Goal: Transaction & Acquisition: Purchase product/service

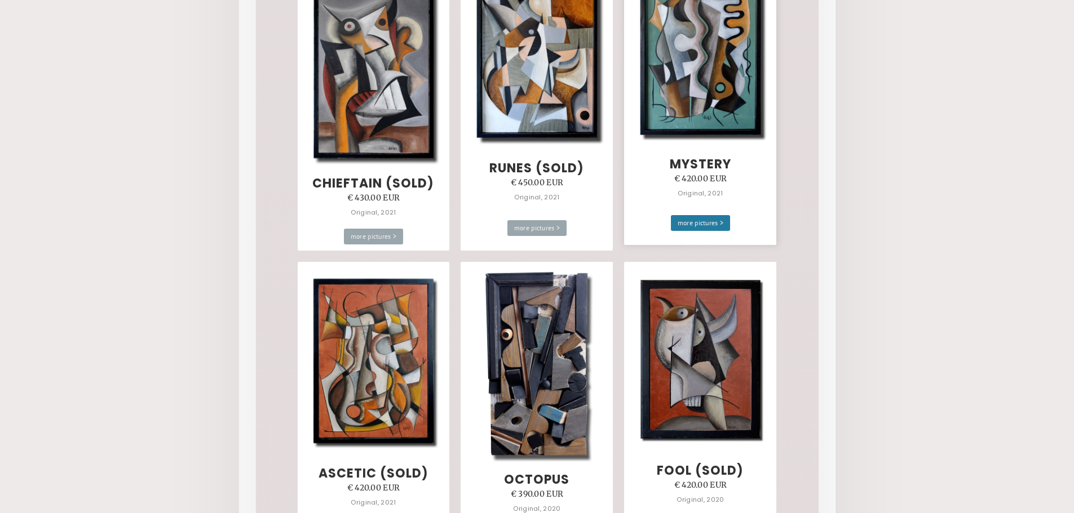
scroll to position [4565, 0]
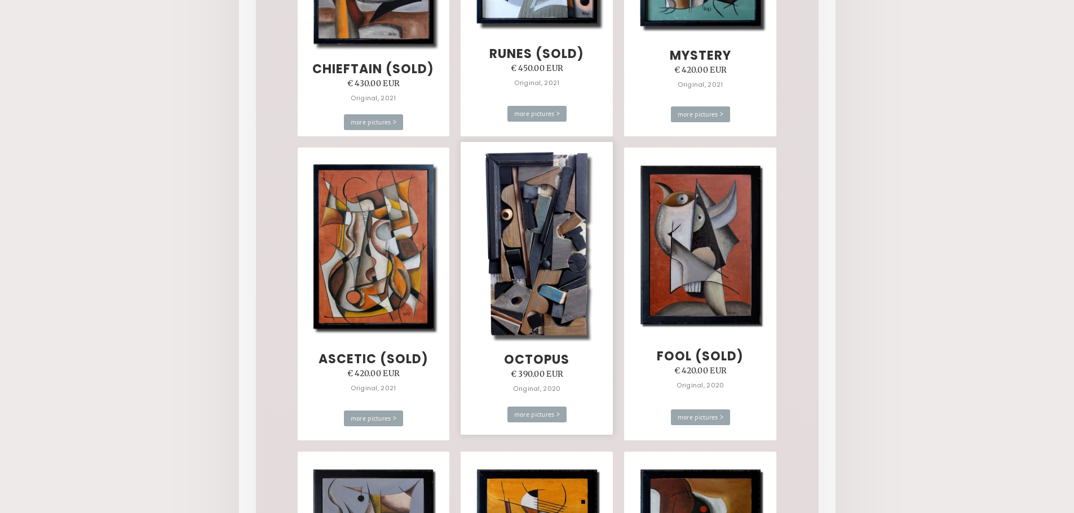
click at [558, 271] on img at bounding box center [536, 245] width 137 height 193
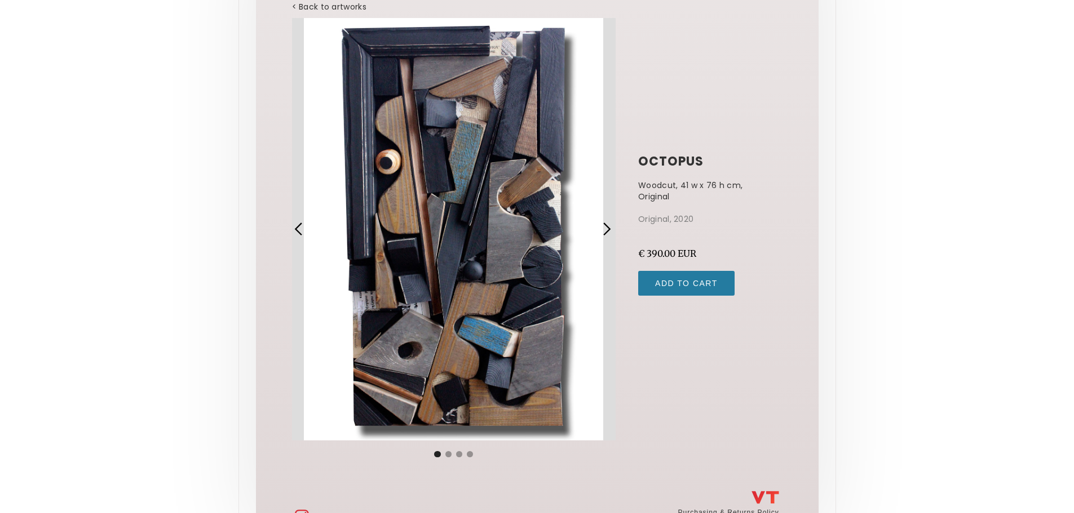
scroll to position [113, 0]
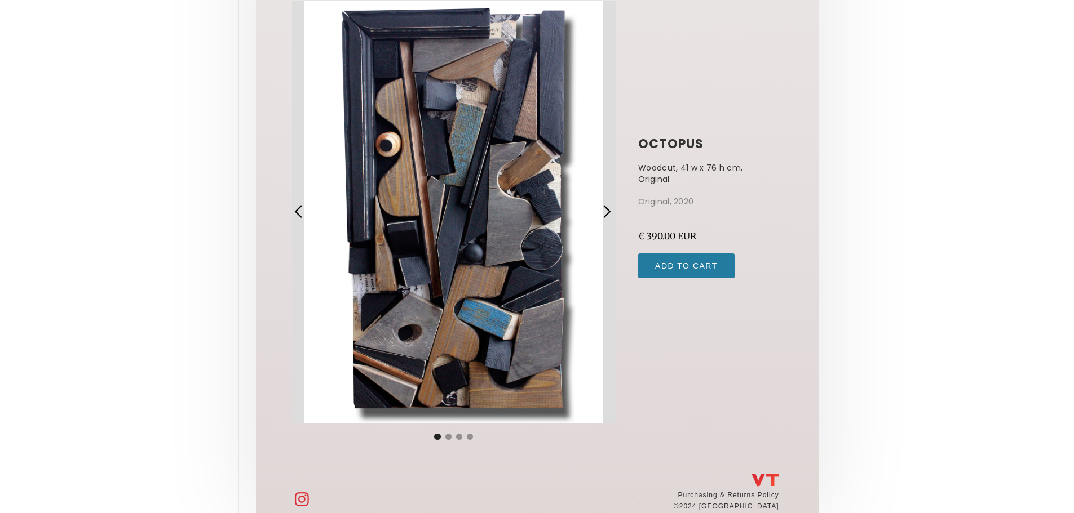
click at [608, 213] on div "next slide" at bounding box center [606, 212] width 15 height 15
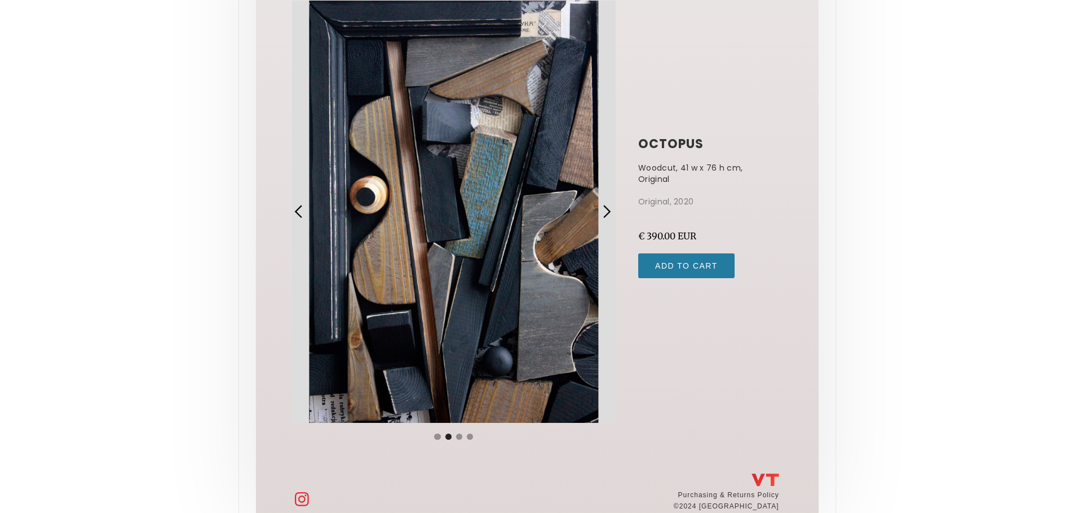
click at [606, 213] on div "next slide" at bounding box center [606, 212] width 15 height 15
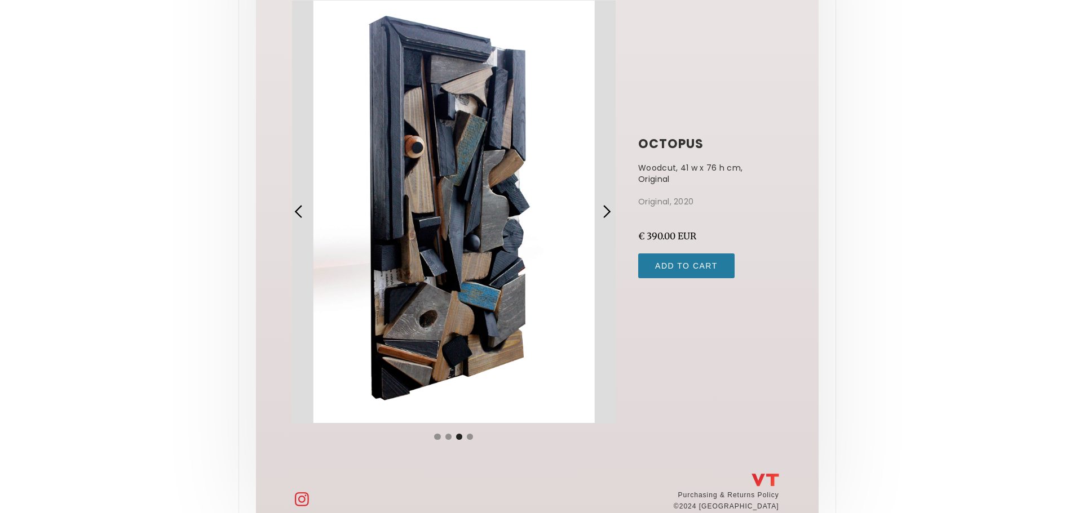
scroll to position [140, 0]
